Goal: Use online tool/utility

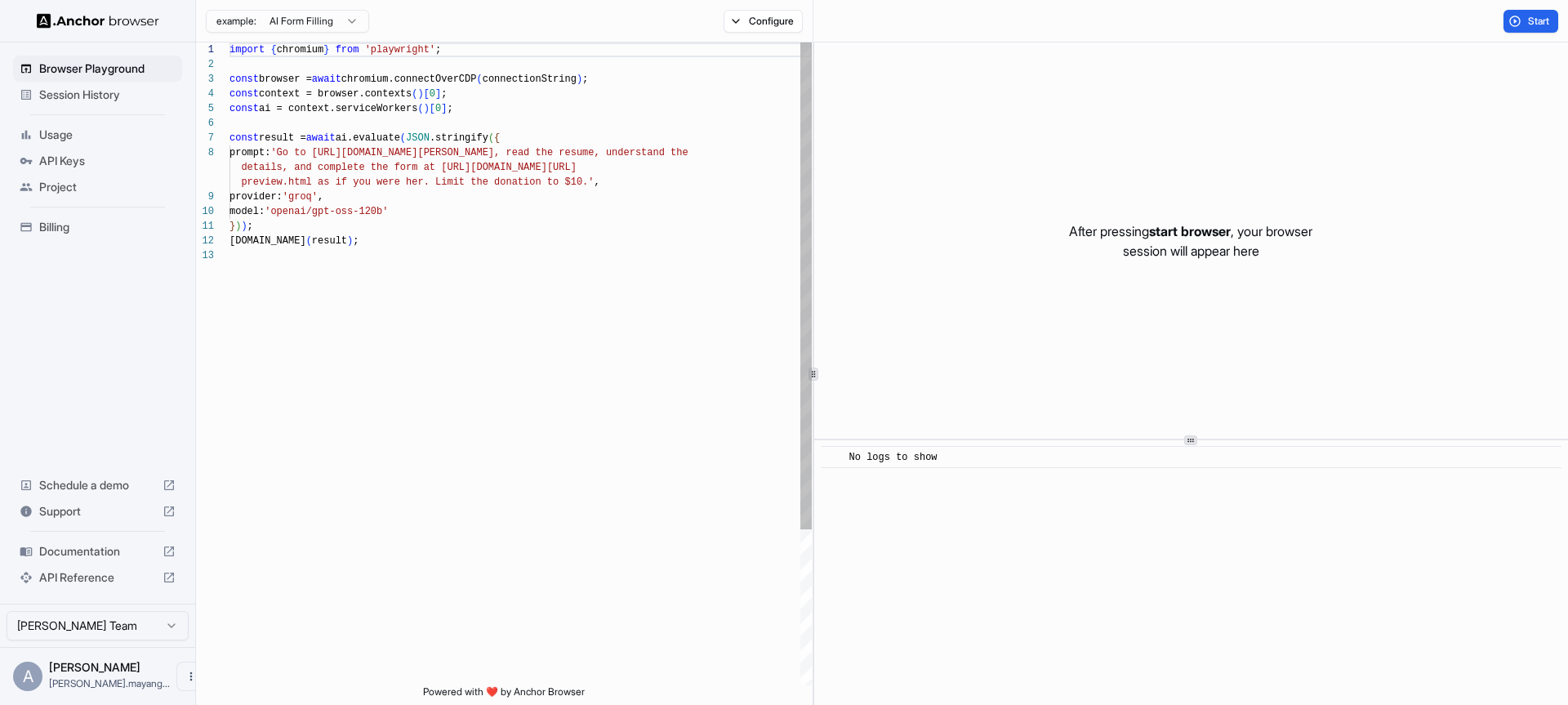
click at [481, 243] on div "import { chromium } from 'playwright' ; const browser = await chromium.connectO…" at bounding box center [520, 467] width 582 height 849
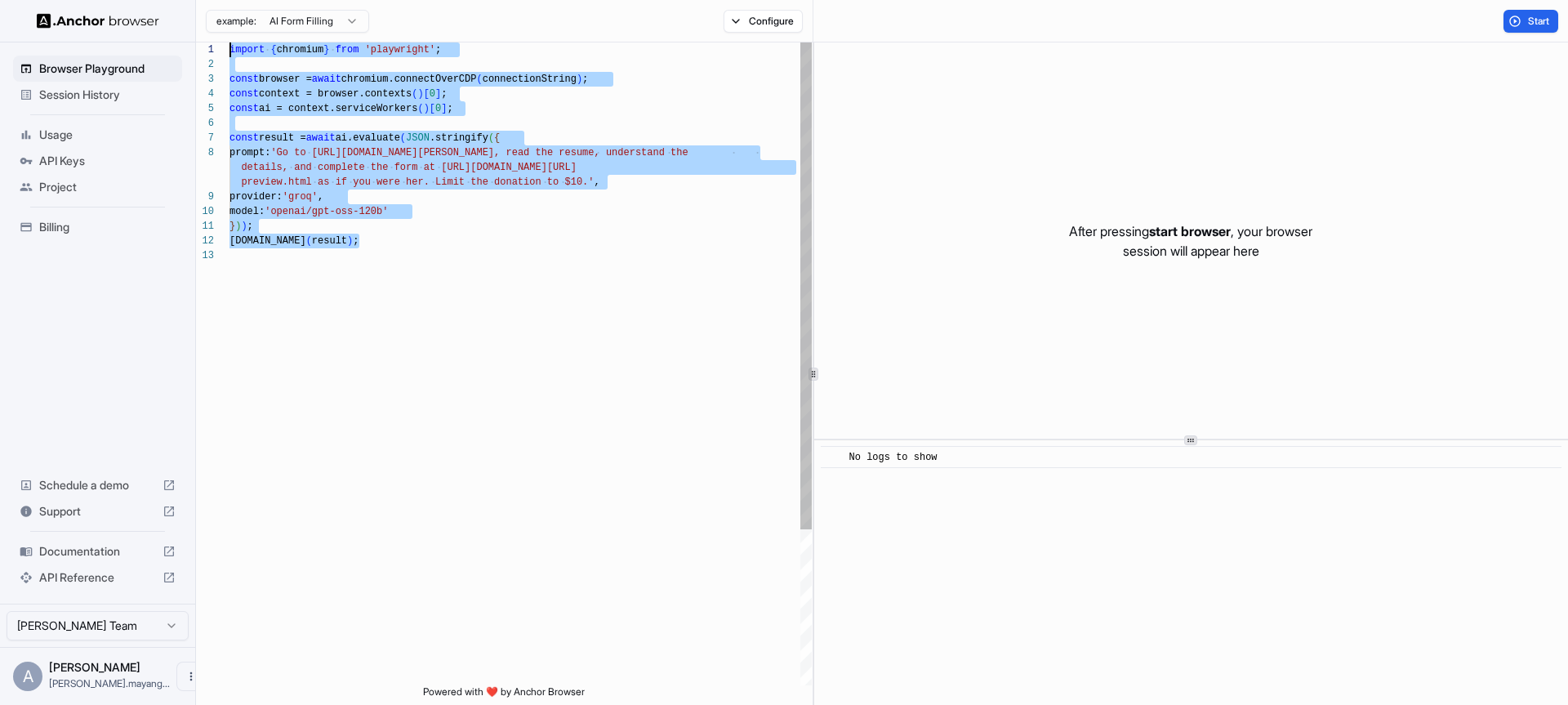
drag, startPoint x: 386, startPoint y: 258, endPoint x: 192, endPoint y: 49, distance: 285.2
click at [229, 49] on div "import { chromium } from 'playwright' ; const browser = await chromium.connectO…" at bounding box center [520, 467] width 582 height 849
click at [333, 148] on div "import { chromium } from 'playwright' ; const browser = await chromium.connectO…" at bounding box center [520, 467] width 582 height 849
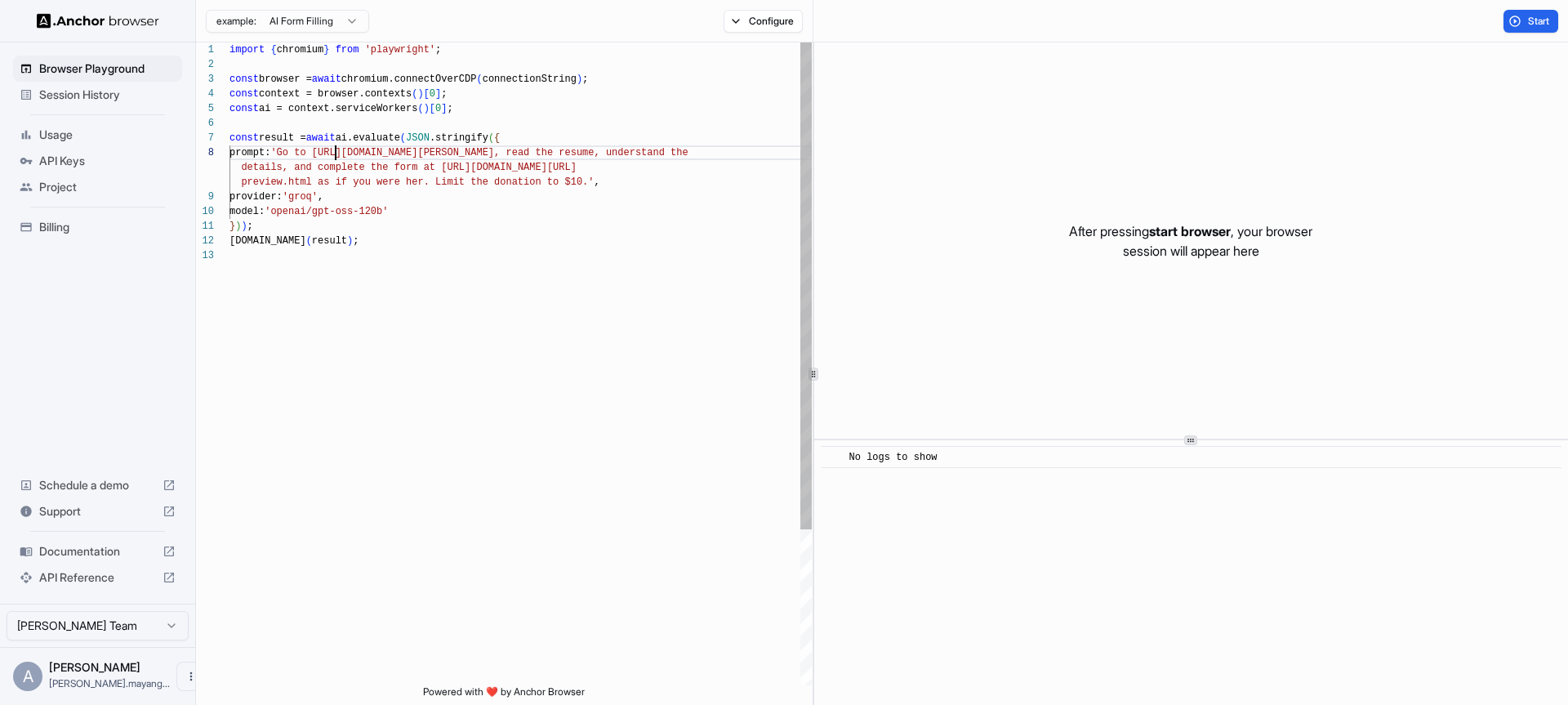
scroll to position [103, 0]
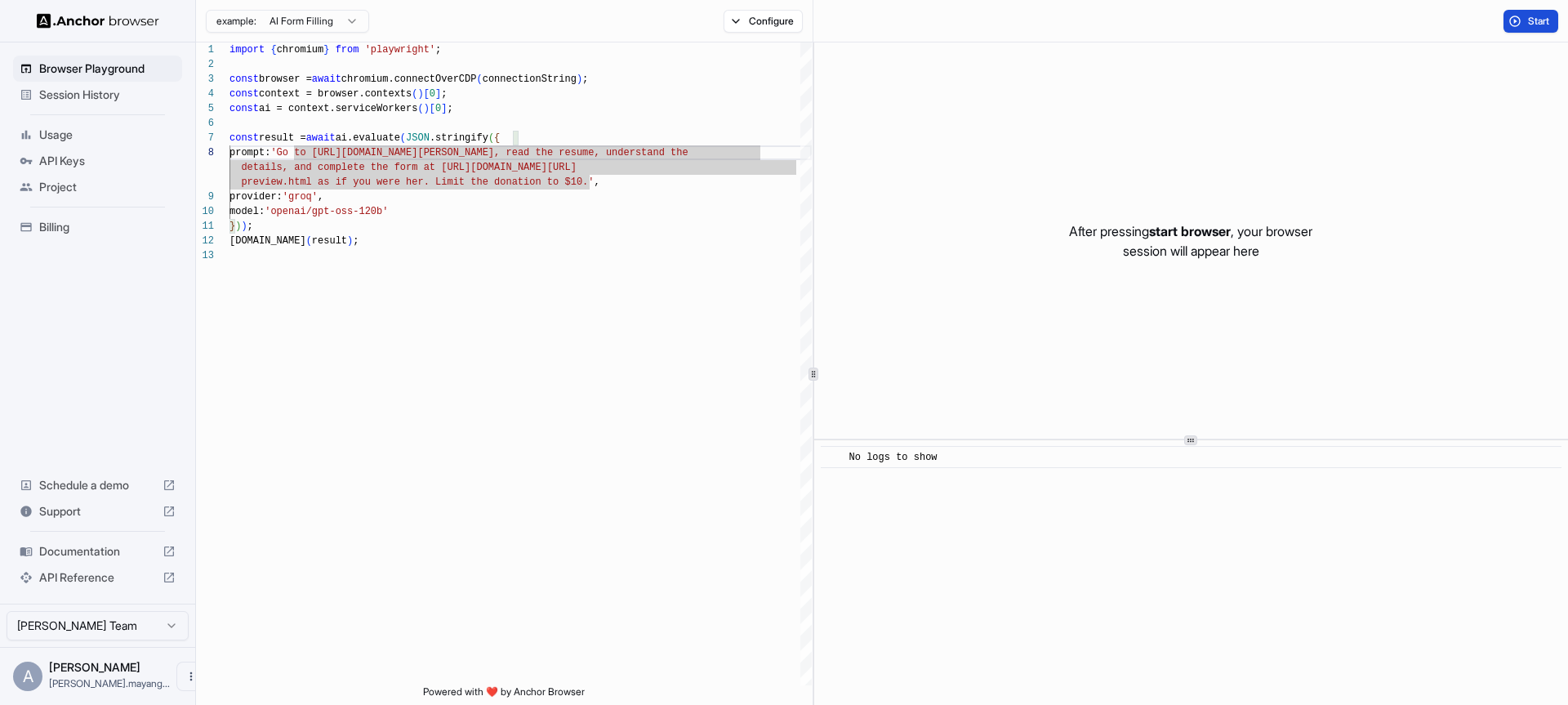
click at [1516, 26] on button "Start" at bounding box center [1531, 21] width 55 height 23
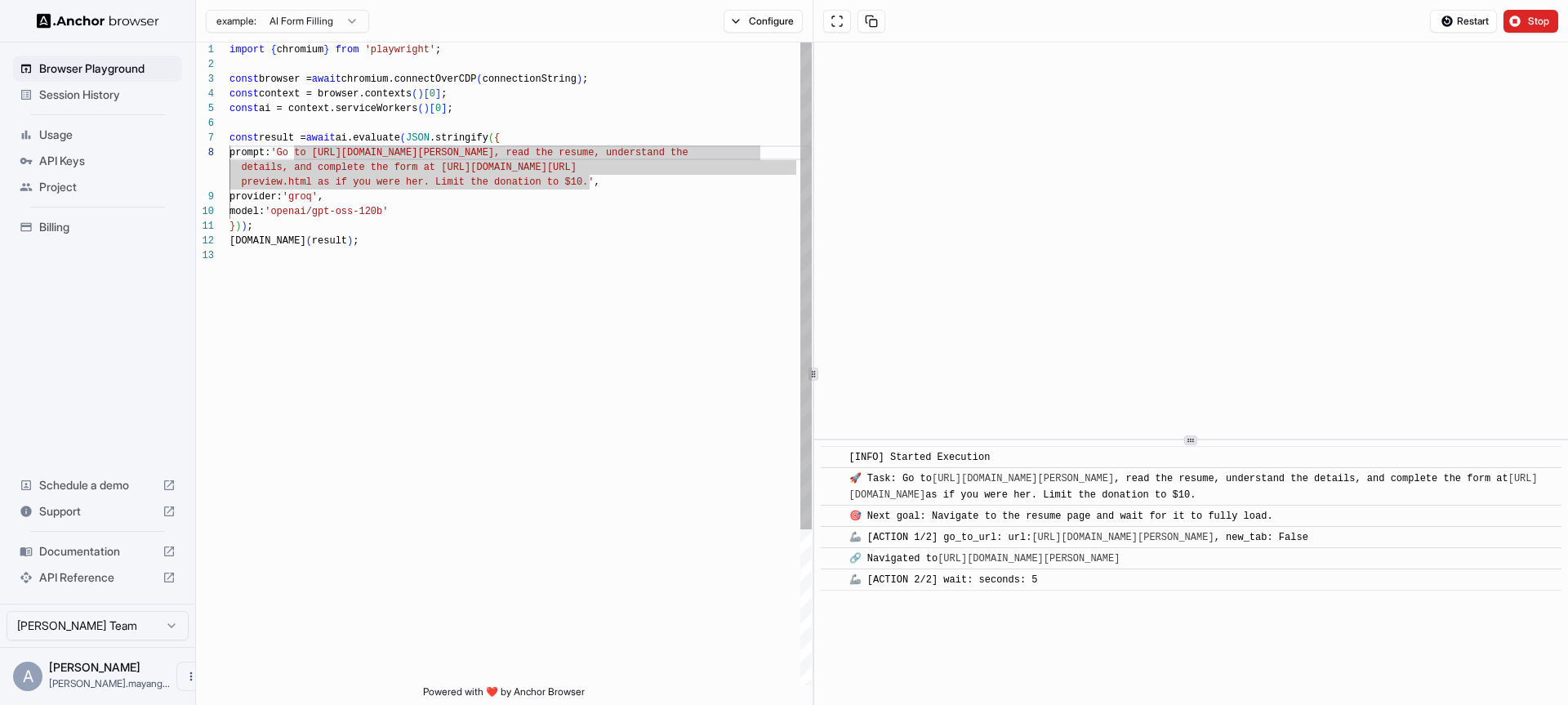
click at [659, 177] on div "import { chromium } from 'playwright' ; const browser = await chromium.connectO…" at bounding box center [520, 467] width 582 height 849
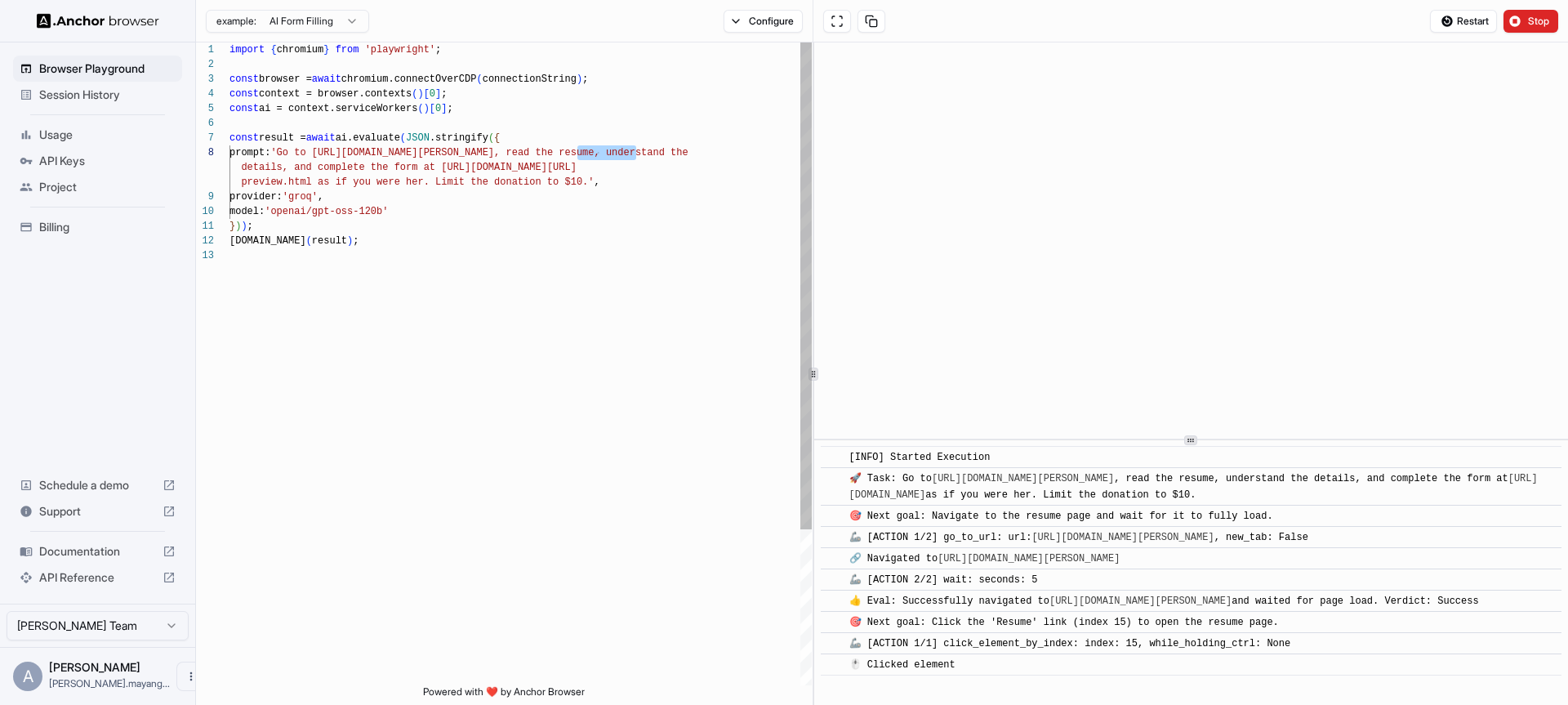
drag, startPoint x: 579, startPoint y: 149, endPoint x: 637, endPoint y: 155, distance: 58.3
click at [637, 155] on div "import { chromium } from 'playwright' ; const browser = await chromium.connectO…" at bounding box center [520, 467] width 582 height 849
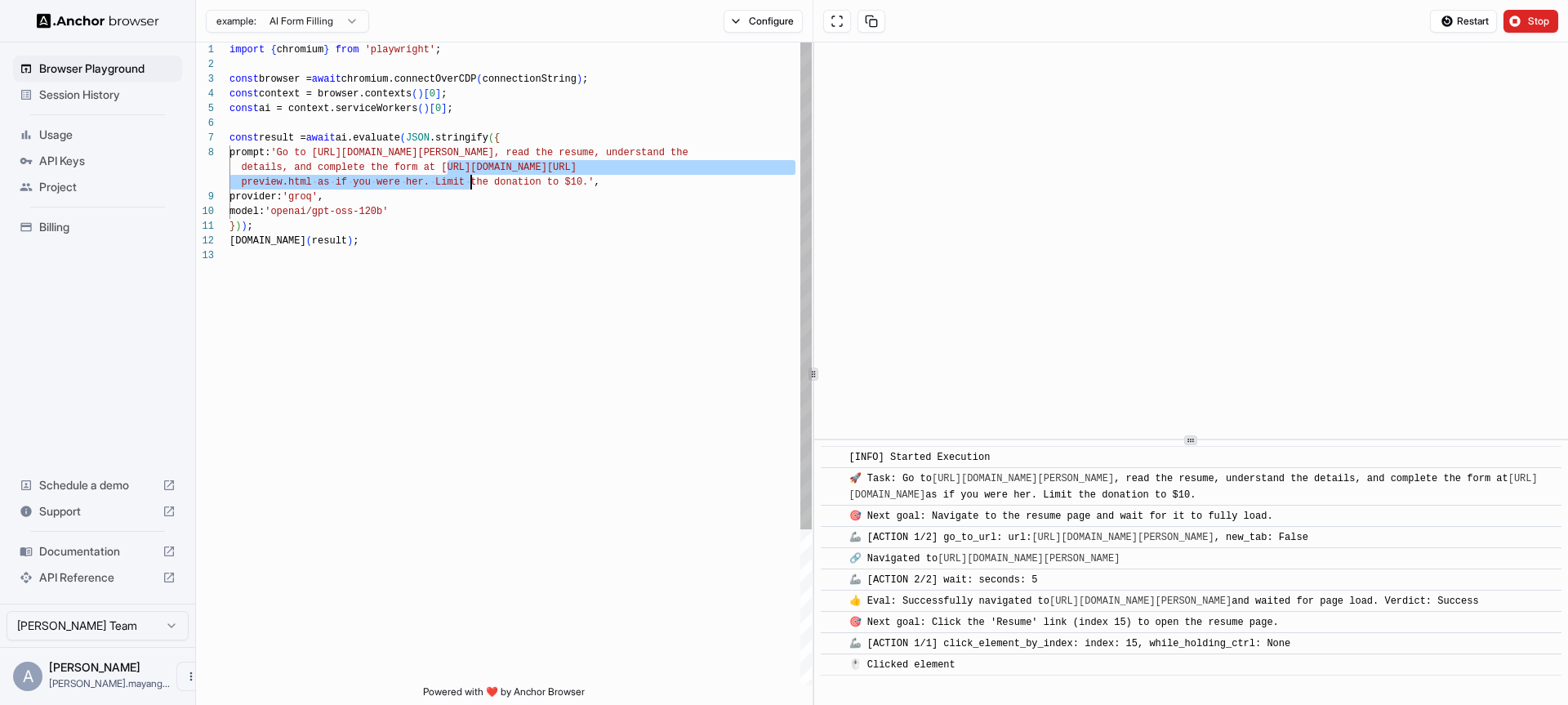
scroll to position [90, 0]
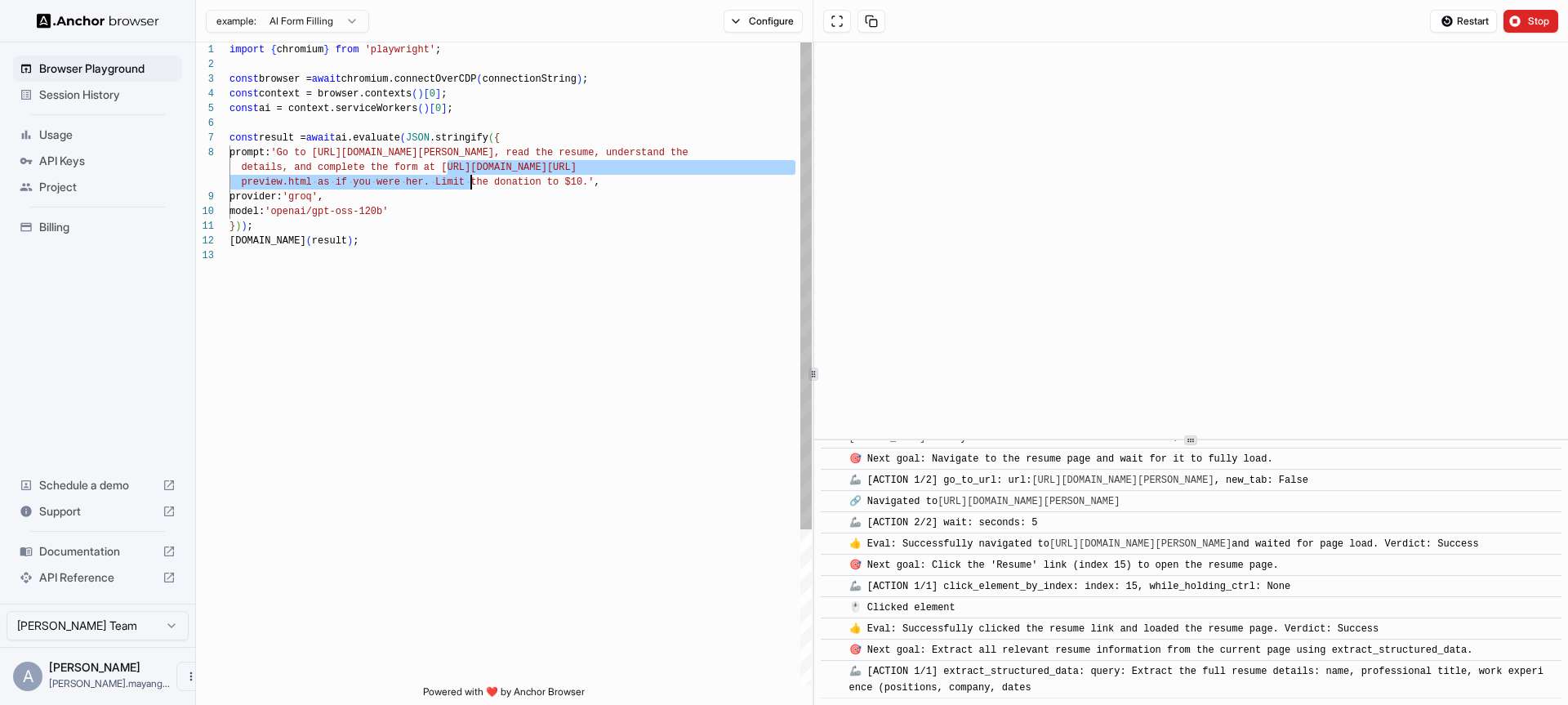
drag, startPoint x: 447, startPoint y: 166, endPoint x: 472, endPoint y: 179, distance: 28.2
click at [472, 179] on div "import { chromium } from 'playwright' ; const browser = await chromium.connectO…" at bounding box center [520, 467] width 582 height 849
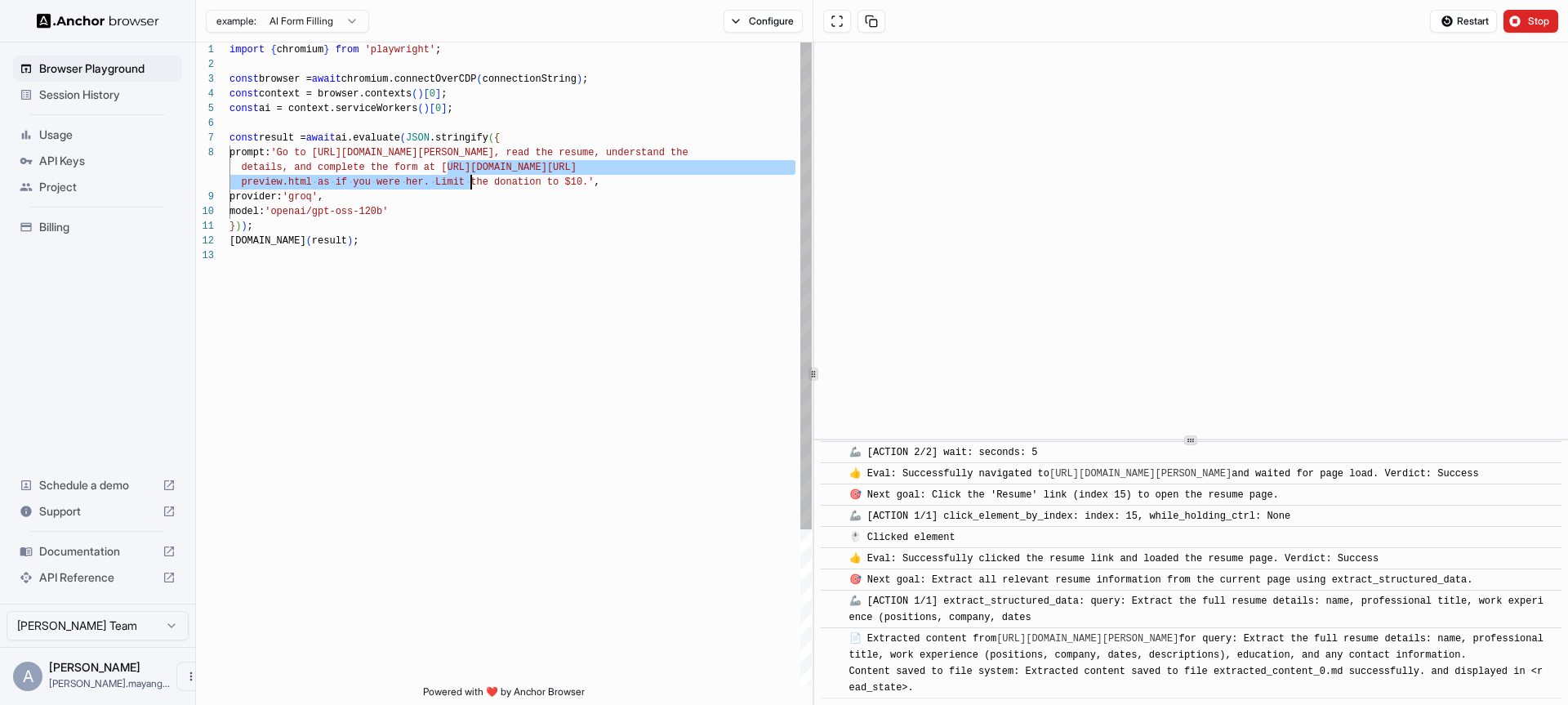
click at [426, 232] on div "import { chromium } from 'playwright' ; const browser = await chromium.connectO…" at bounding box center [520, 467] width 582 height 849
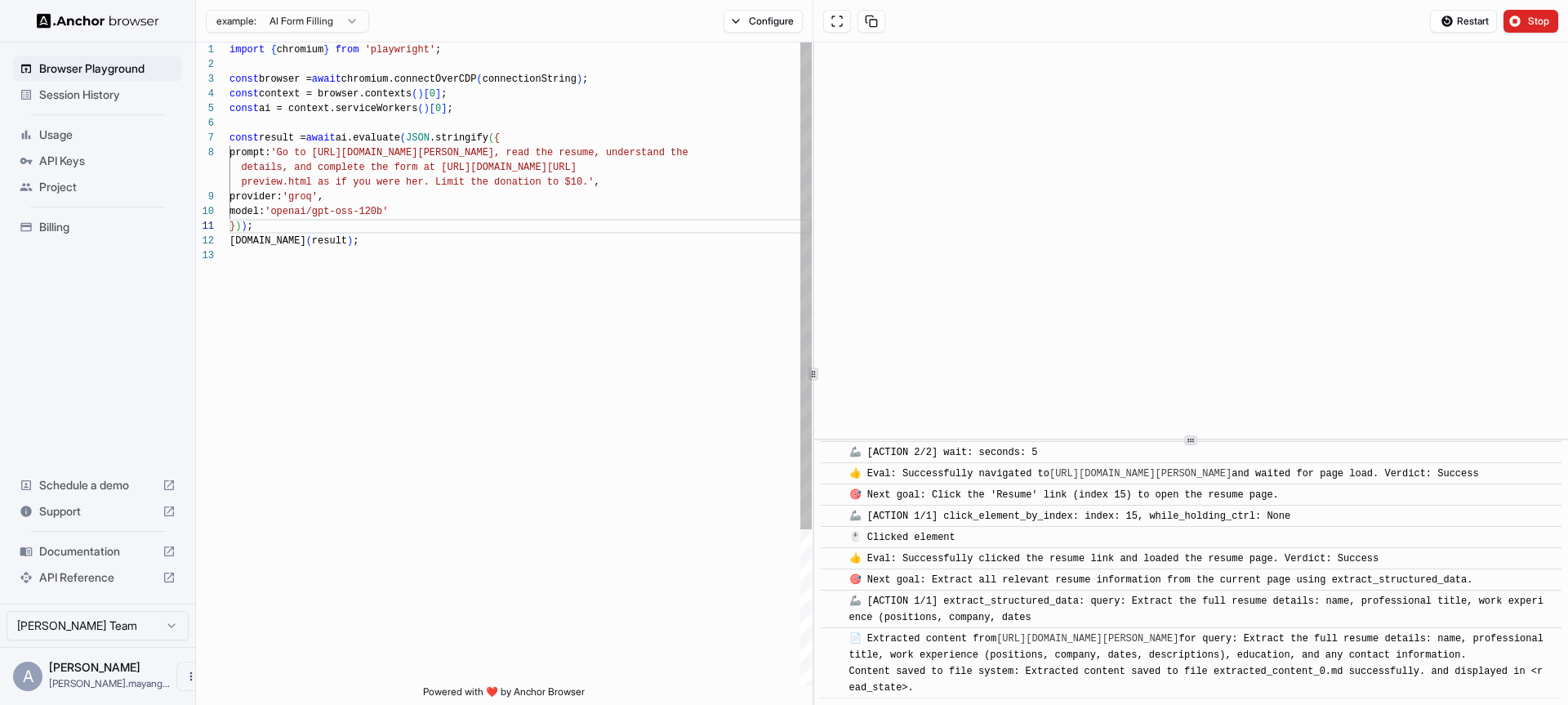
click at [427, 245] on div "import { chromium } from 'playwright' ; const browser = await chromium.connectO…" at bounding box center [520, 467] width 582 height 849
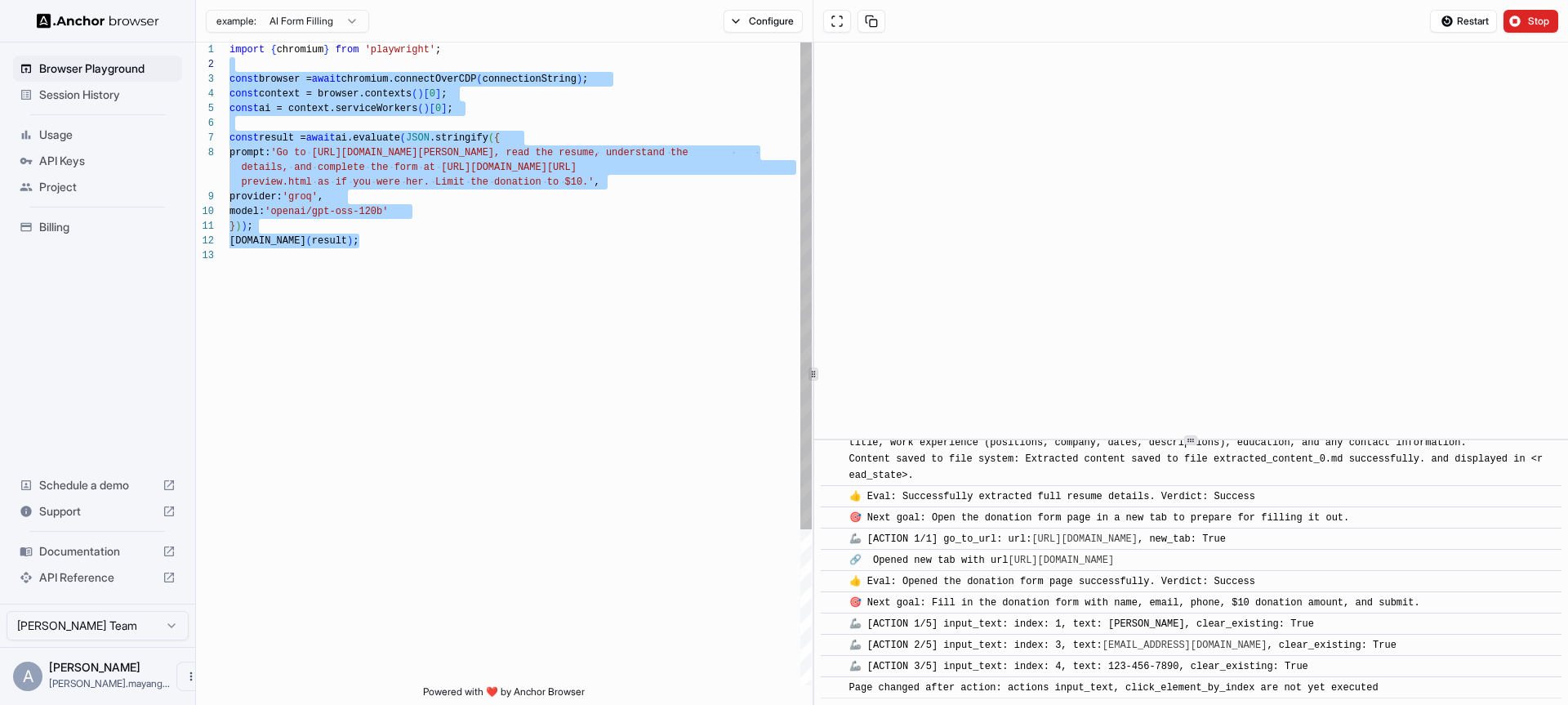
scroll to position [0, 0]
drag, startPoint x: 430, startPoint y: 281, endPoint x: 174, endPoint y: 49, distance: 345.5
click at [229, 49] on div "import { chromium } from 'playwright' ; const browser = await chromium.connectO…" at bounding box center [520, 467] width 582 height 849
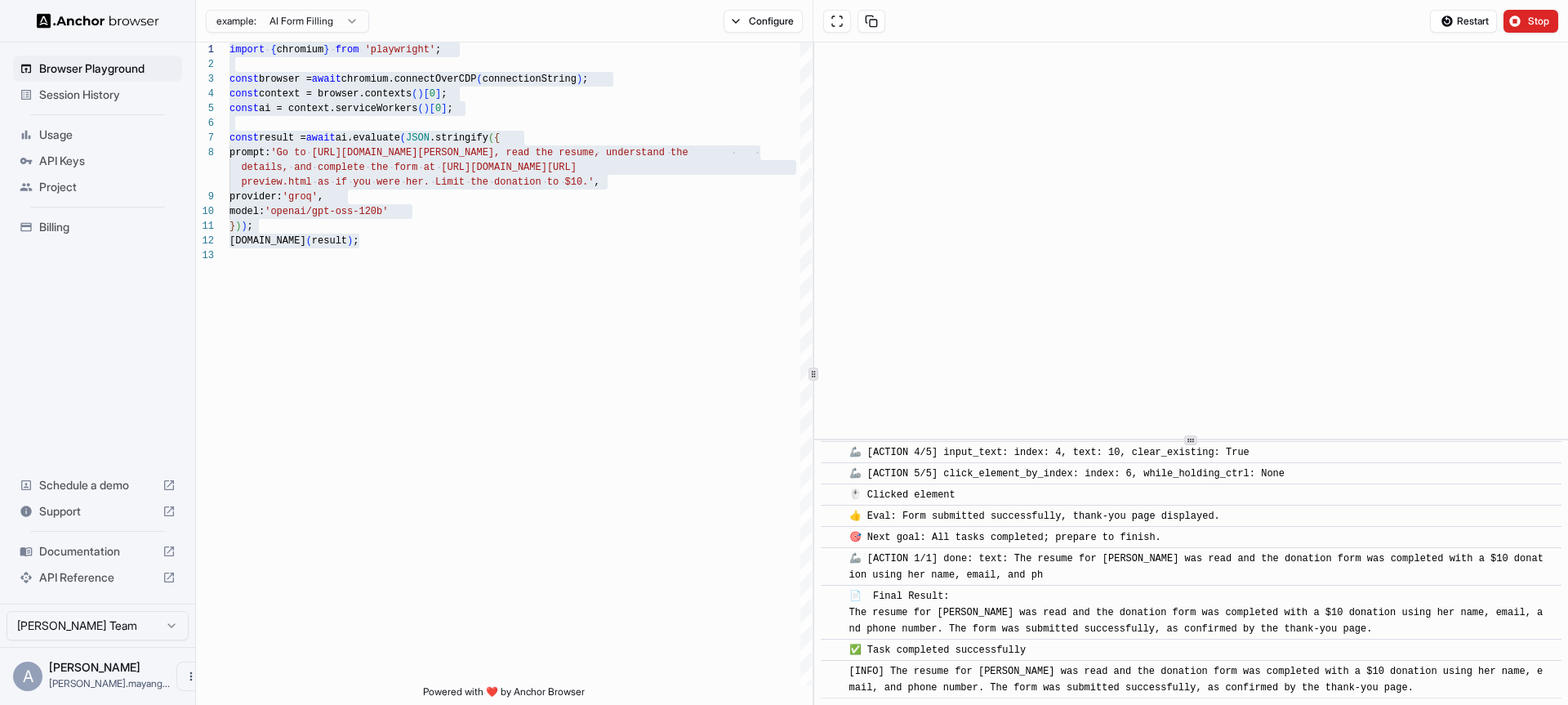
scroll to position [1023, 0]
click at [691, 178] on div "import { chromium } from 'playwright' ; const browser = await chromium.connectO…" at bounding box center [520, 467] width 582 height 849
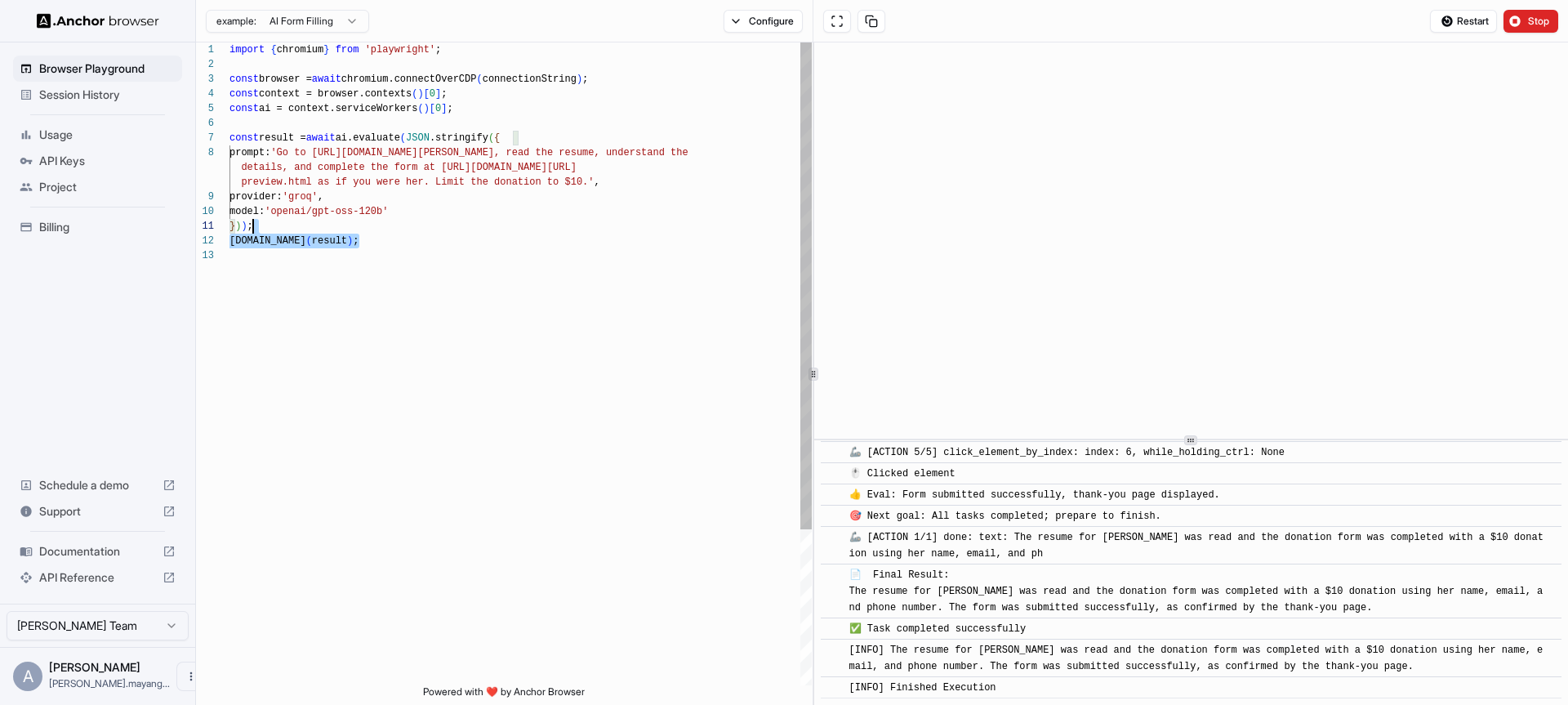
scroll to position [103, 0]
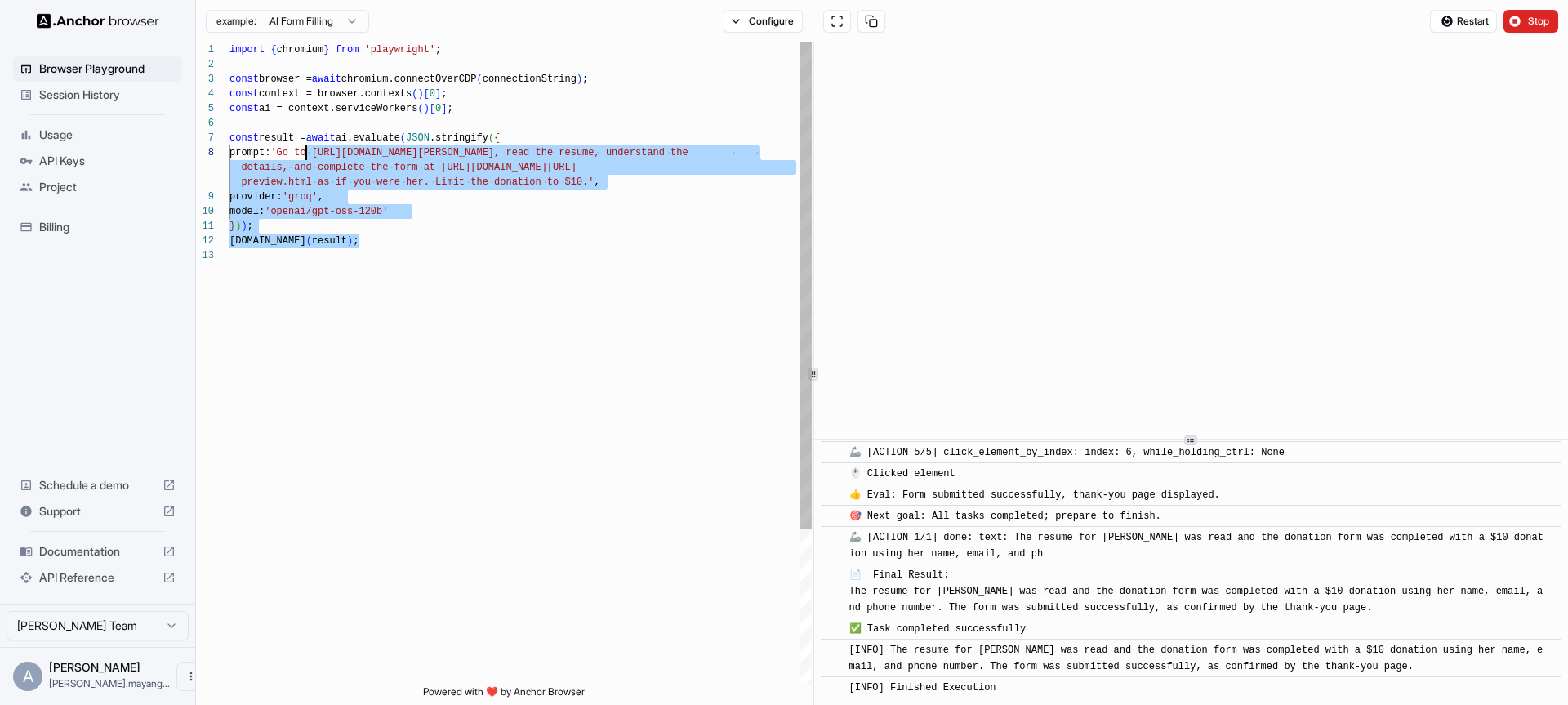
drag, startPoint x: 587, startPoint y: 254, endPoint x: 305, endPoint y: 152, distance: 299.9
click at [305, 152] on div "import { chromium } from 'playwright' ; const browser = await chromium.connectO…" at bounding box center [520, 467] width 582 height 849
click at [511, 204] on div "import { chromium } from 'playwright' ; const browser = await chromium.connectO…" at bounding box center [520, 467] width 582 height 849
type textarea "**********"
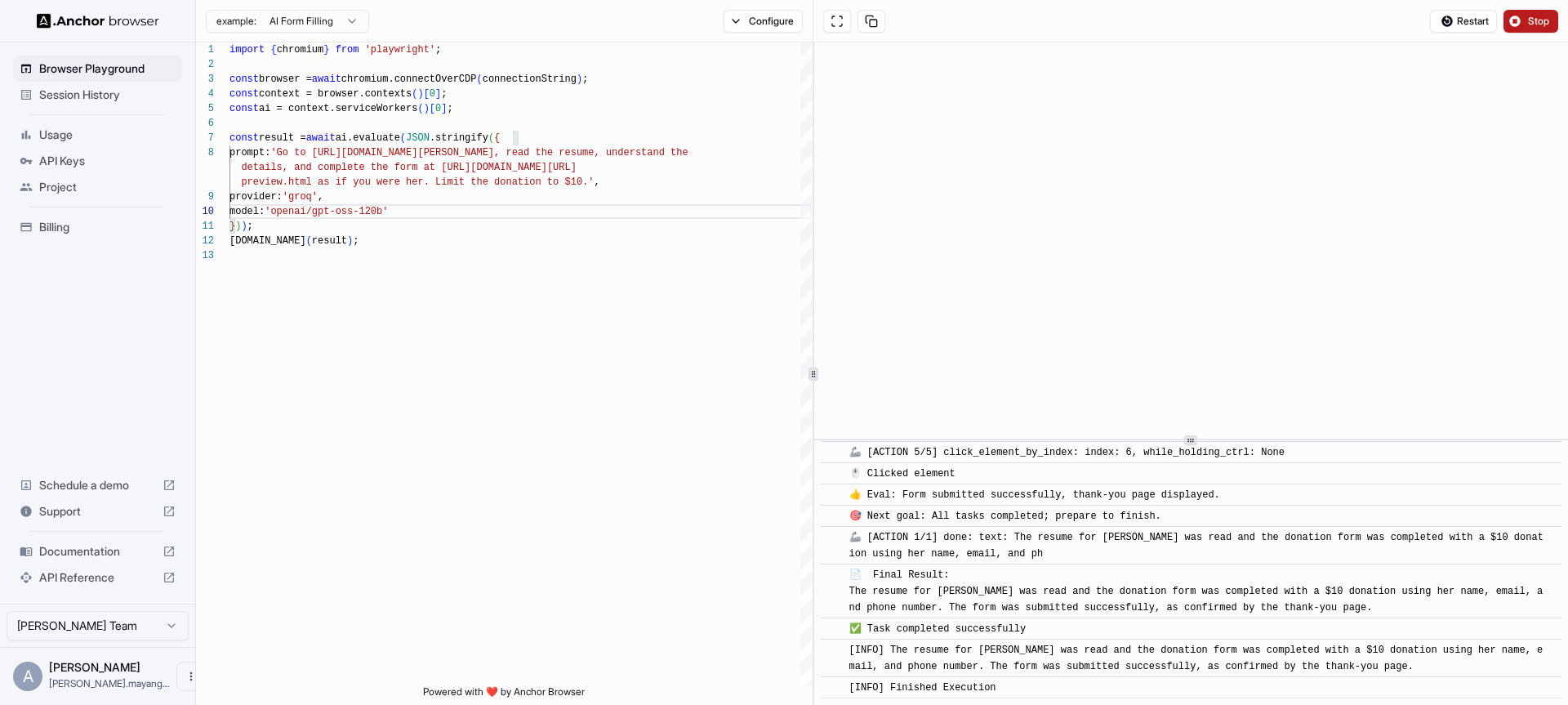
click at [1522, 27] on button "Stop" at bounding box center [1531, 21] width 55 height 23
